Goal: Find specific page/section: Find specific page/section

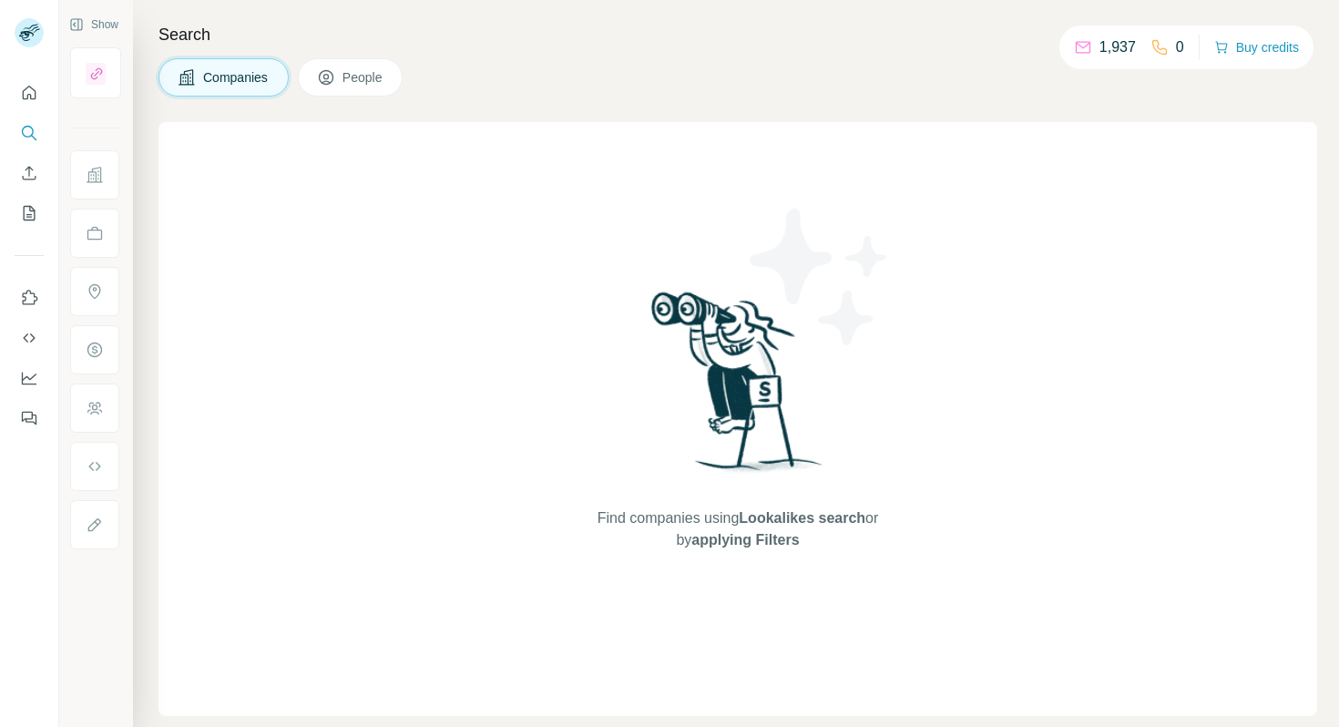
click at [349, 278] on div "Find companies using Lookalikes search or by applying Filters" at bounding box center [737, 419] width 1159 height 594
click at [32, 208] on icon "My lists" at bounding box center [30, 213] width 12 height 15
